Goal: Transaction & Acquisition: Subscribe to service/newsletter

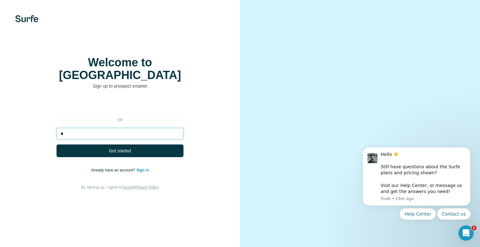
click at [130, 133] on input "*" at bounding box center [120, 133] width 127 height 11
type input "**********"
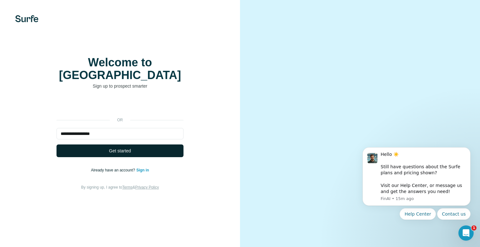
click at [142, 149] on button "Get started" at bounding box center [120, 150] width 127 height 13
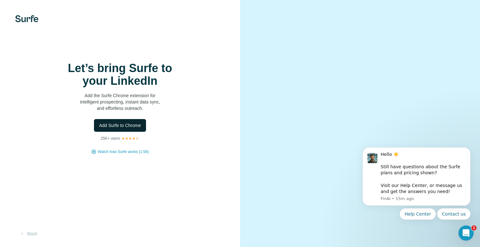
click at [139, 129] on span "Add Surfe to Chrome" at bounding box center [120, 125] width 42 height 6
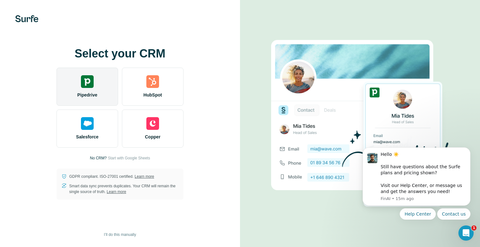
click at [105, 86] on div "Pipedrive" at bounding box center [88, 87] width 62 height 38
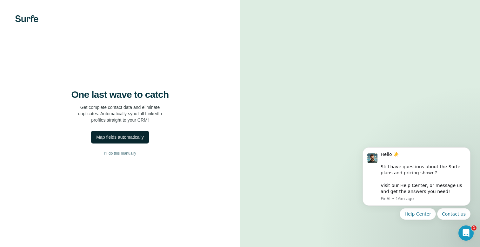
click at [139, 140] on div "Map fields automatically" at bounding box center [119, 137] width 47 height 6
